Goal: Transaction & Acquisition: Purchase product/service

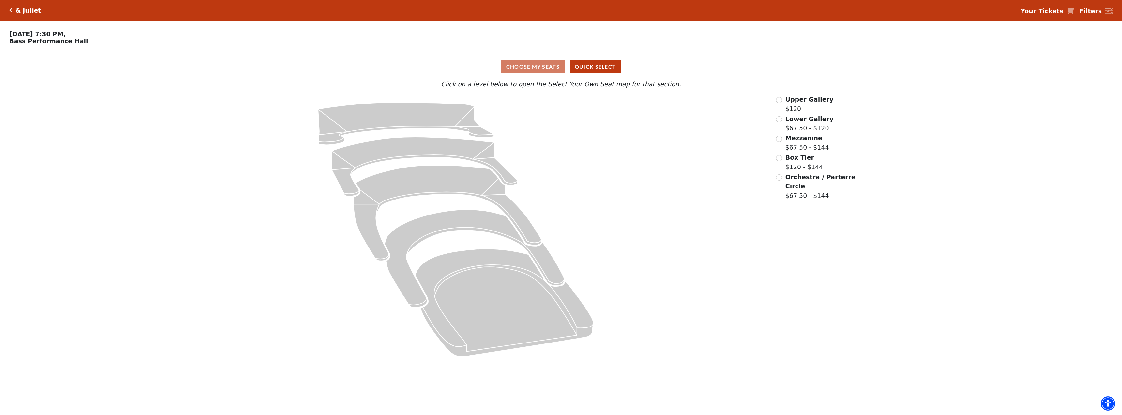
click at [12, 8] on icon "Click here to go back to filters" at bounding box center [10, 10] width 3 height 5
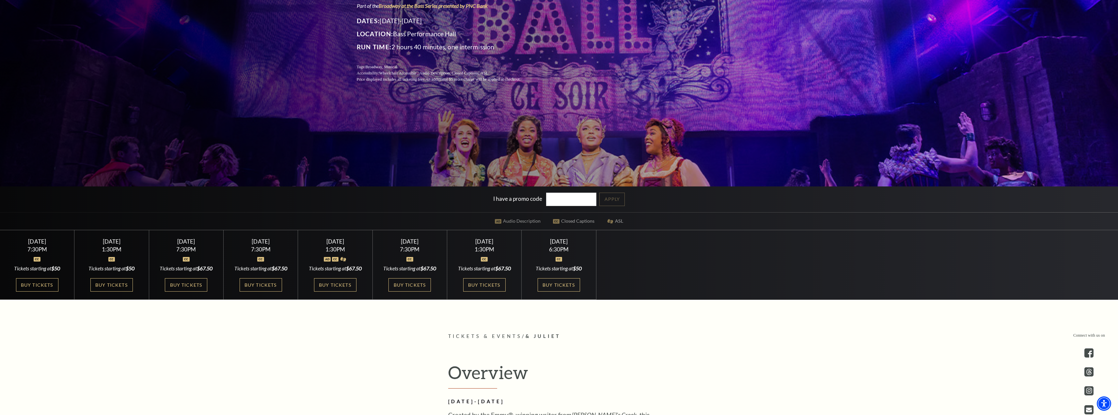
scroll to position [163, 0]
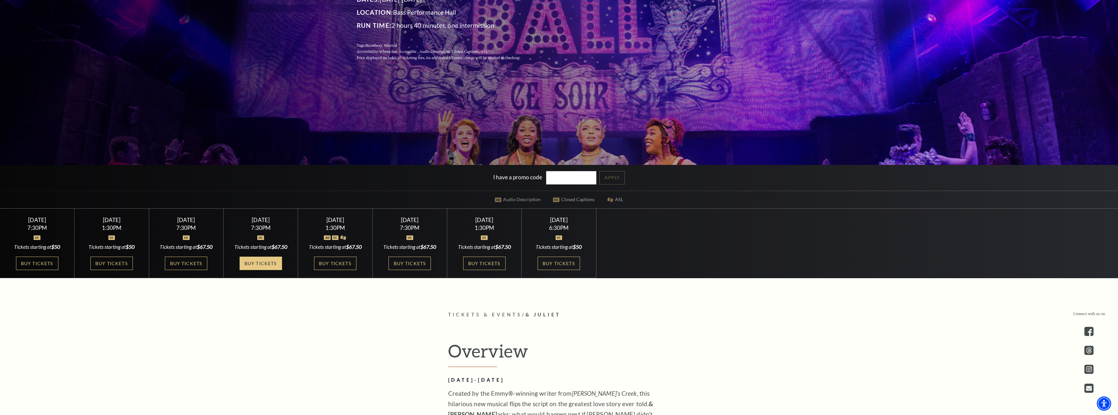
click at [272, 263] on link "Buy Tickets" at bounding box center [260, 262] width 42 height 13
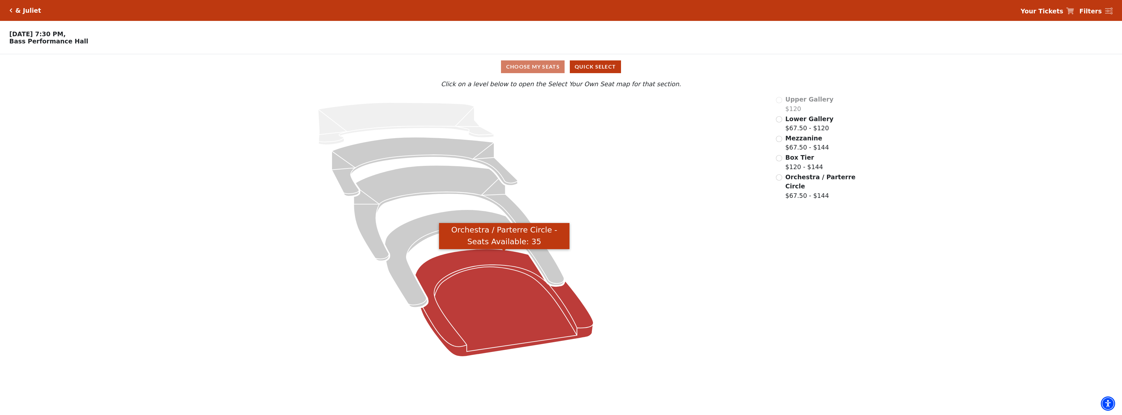
click at [476, 280] on icon "Orchestra / Parterre Circle - Seats Available: 35" at bounding box center [504, 303] width 178 height 108
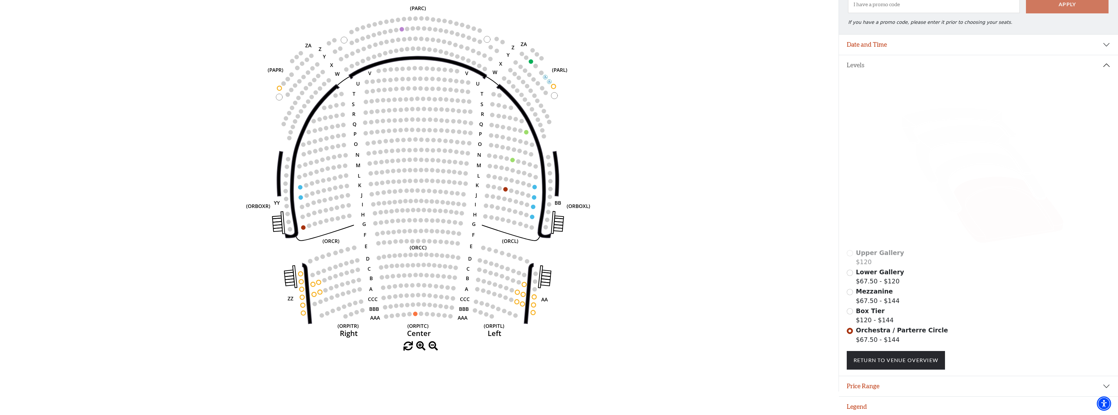
scroll to position [83, 0]
click at [972, 159] on icon at bounding box center [989, 181] width 111 height 60
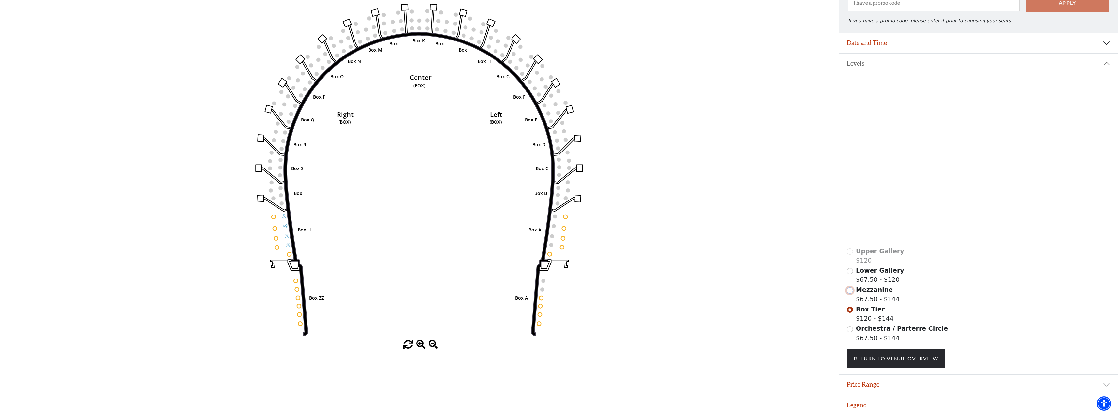
click at [850, 291] on input "Mezzanine$67.50 - $144\a" at bounding box center [849, 290] width 6 height 6
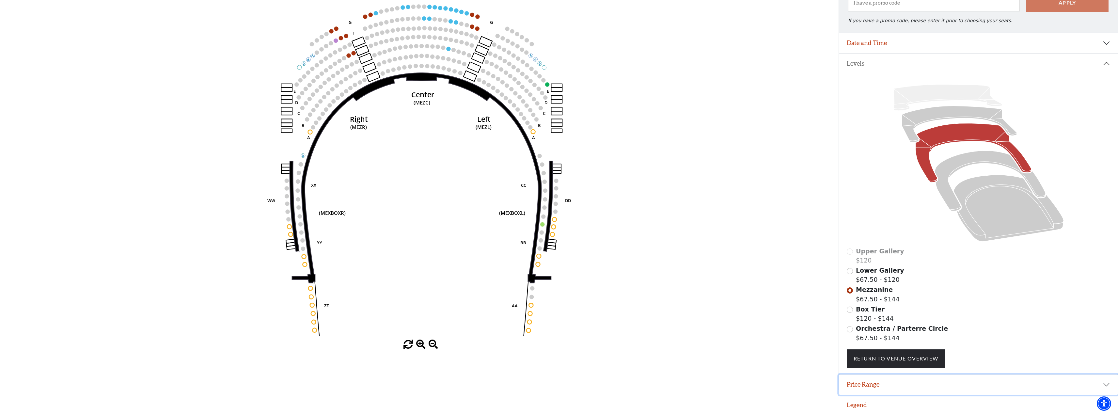
click at [1106, 383] on button "Price Range" at bounding box center [978, 384] width 279 height 20
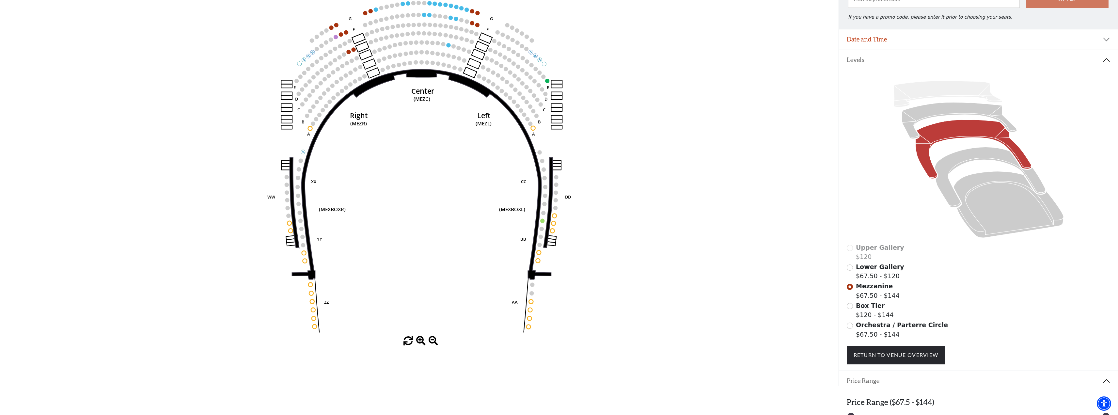
scroll to position [116, 0]
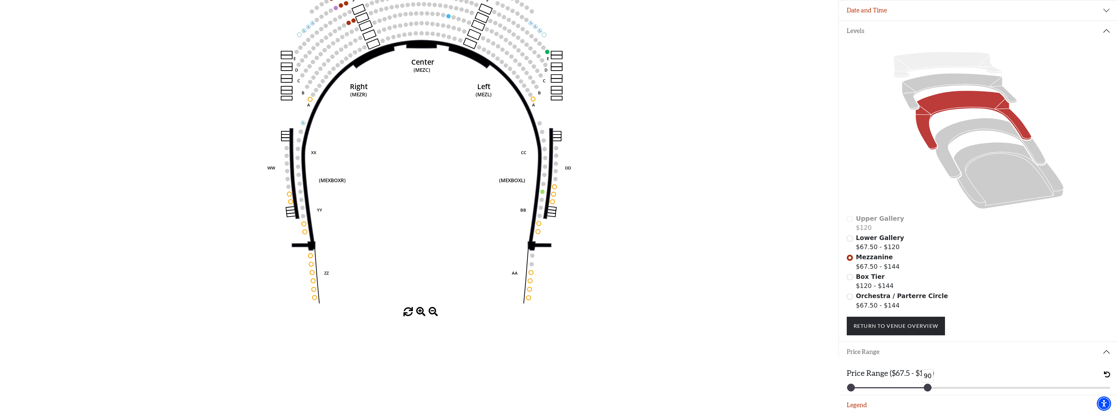
drag, startPoint x: 1105, startPoint y: 388, endPoint x: 927, endPoint y: 390, distance: 177.8
click at [927, 390] on div at bounding box center [927, 387] width 7 height 7
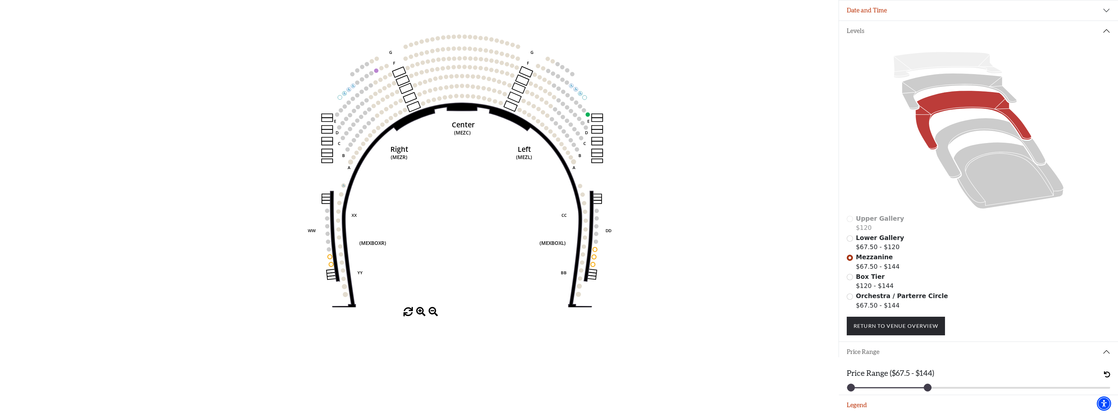
drag, startPoint x: 630, startPoint y: 209, endPoint x: 671, endPoint y: 272, distance: 74.6
click at [671, 272] on icon "Center (MEZC) Right (MEZR) Left (MEZL) (MEXBOXR) (MEXBOXL) XX WW CC DD YY BB ZZ…" at bounding box center [419, 137] width 754 height 340
click at [850, 240] on input "Lower Gallery$67.50 - $120\a" at bounding box center [849, 238] width 6 height 6
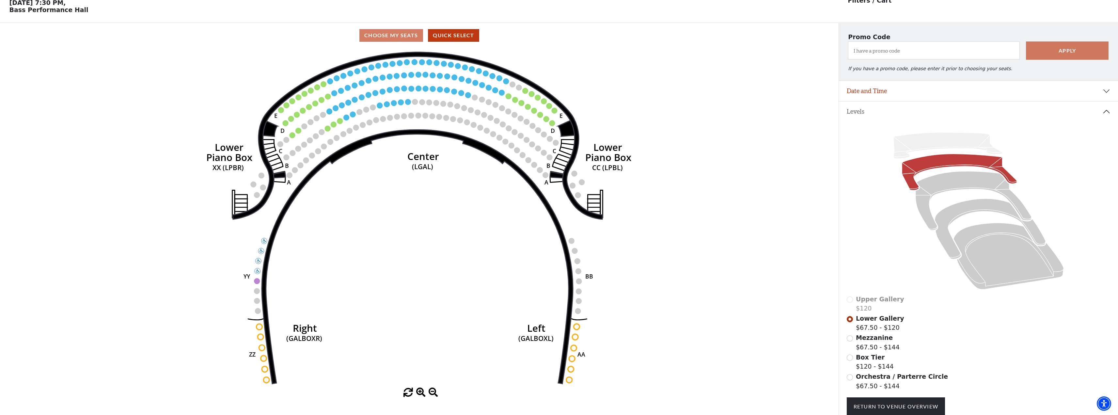
scroll to position [83, 0]
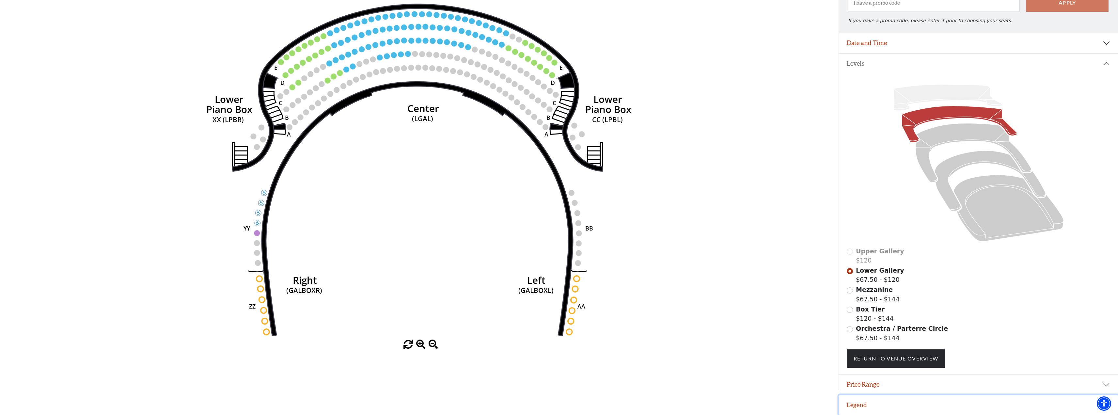
click at [1082, 402] on button "Legend" at bounding box center [978, 405] width 279 height 20
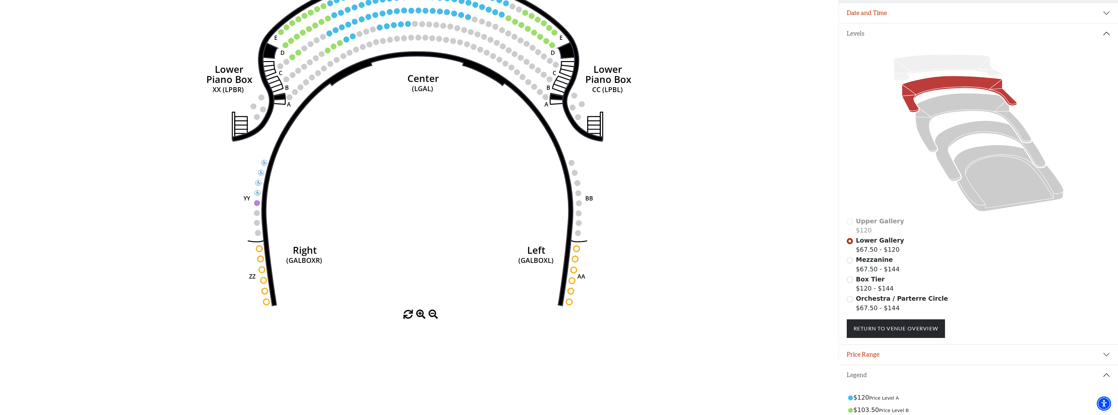
scroll to position [86, 0]
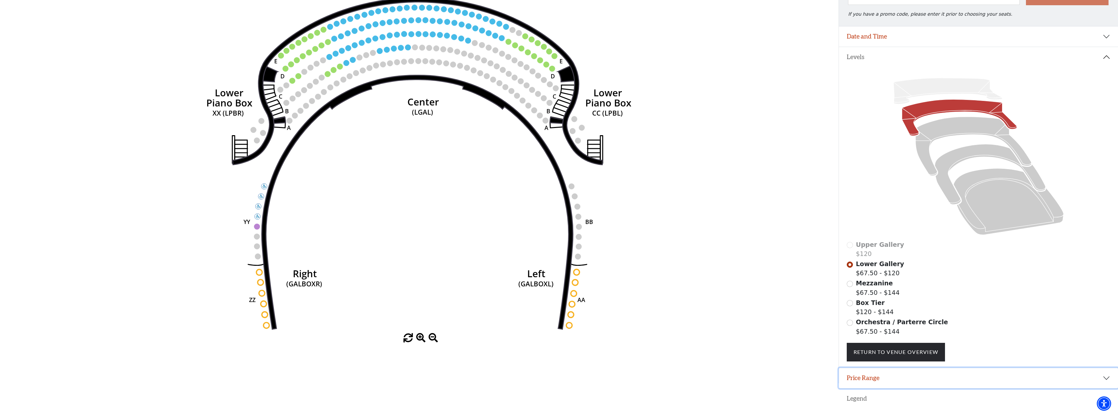
click at [895, 384] on button "Price Range" at bounding box center [978, 378] width 279 height 20
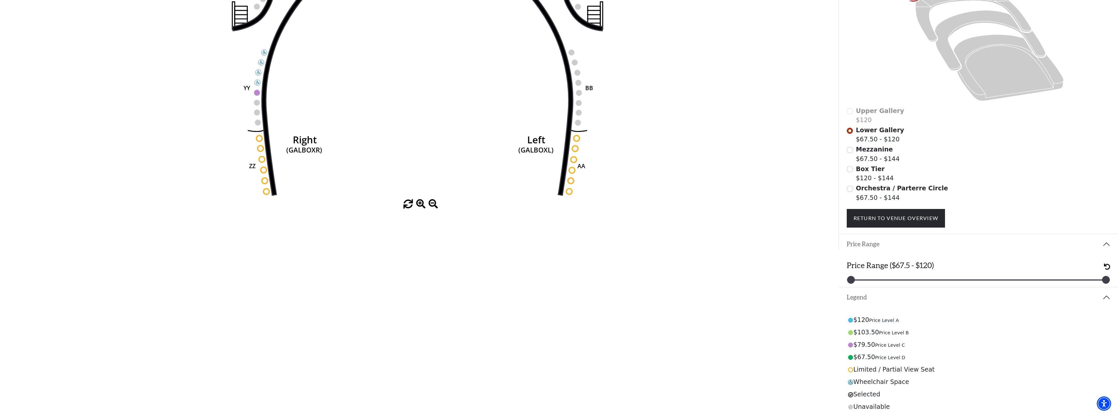
scroll to position [227, 0]
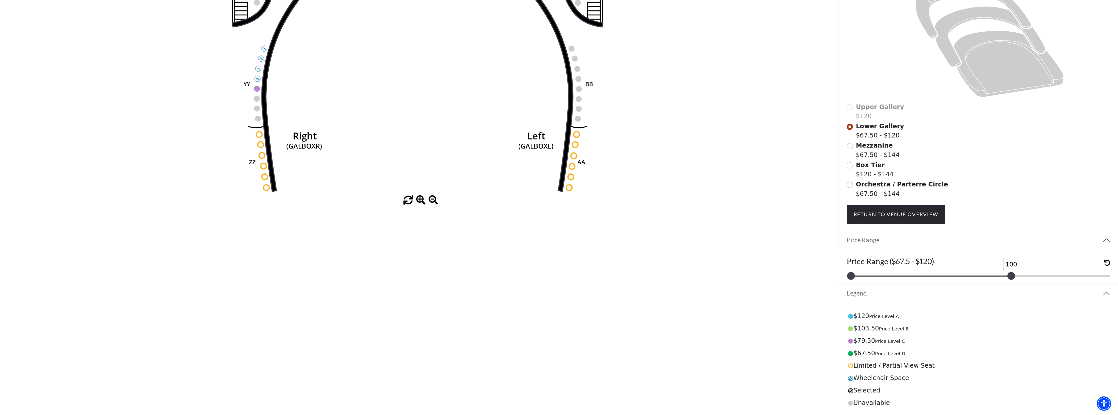
drag, startPoint x: 1105, startPoint y: 276, endPoint x: 1010, endPoint y: 276, distance: 95.0
click at [1010, 276] on div at bounding box center [1010, 275] width 7 height 7
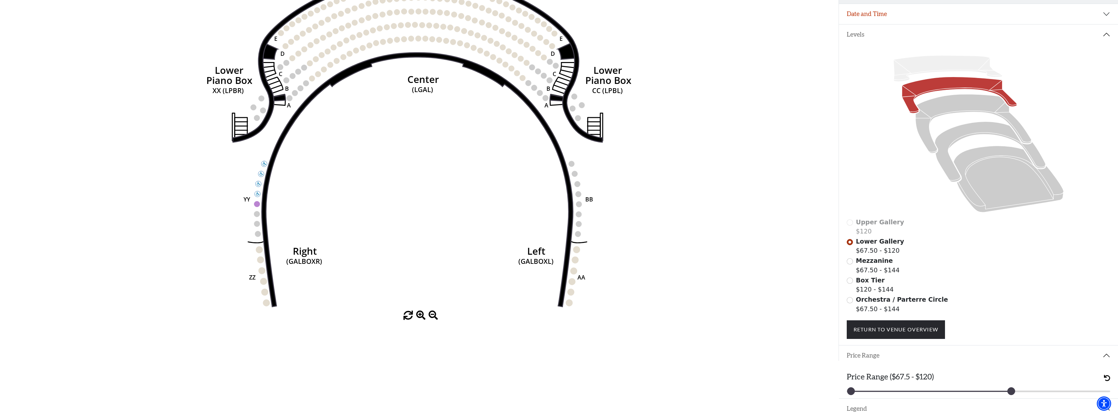
scroll to position [109, 0]
drag, startPoint x: 1010, startPoint y: 393, endPoint x: 1124, endPoint y: 389, distance: 113.6
click at [1118, 306] on html "Skip to main content Enable accessibility for low vision Open the accessibility…" at bounding box center [559, 98] width 1118 height 415
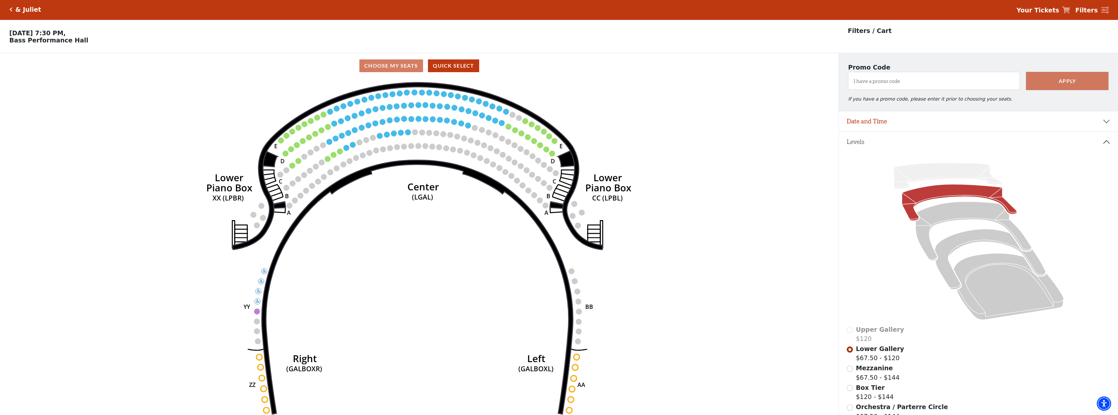
scroll to position [0, 0]
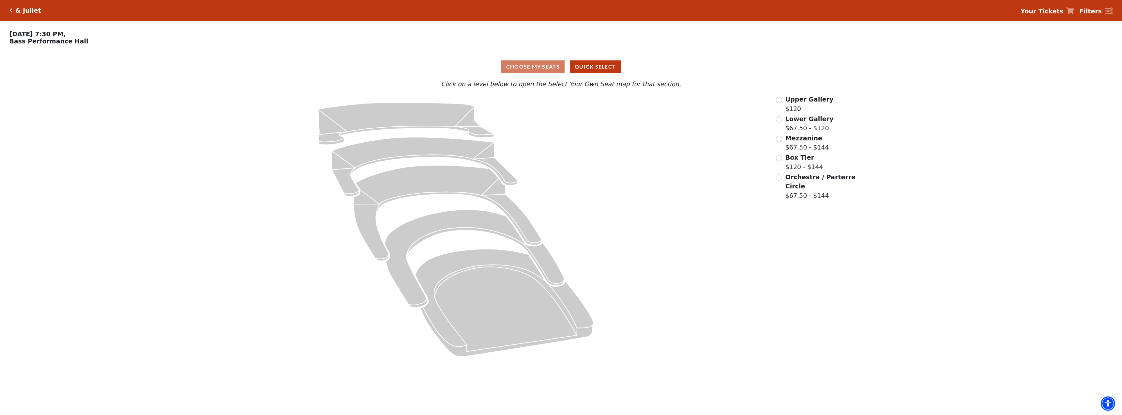
click at [10, 10] on icon "Click here to go back to filters" at bounding box center [10, 10] width 3 height 5
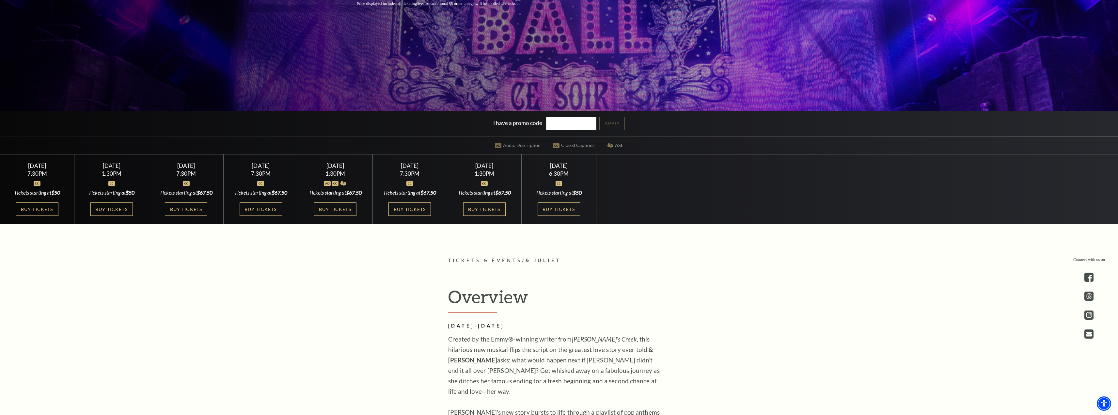
scroll to position [218, 0]
